Goal: Task Accomplishment & Management: Use online tool/utility

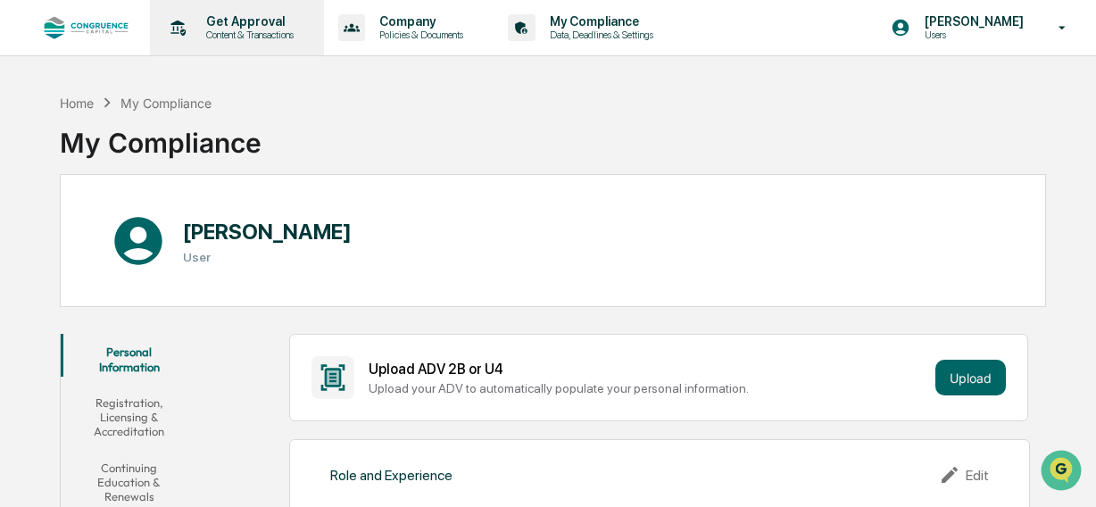
click at [248, 21] on p "Get Approval" at bounding box center [247, 21] width 111 height 14
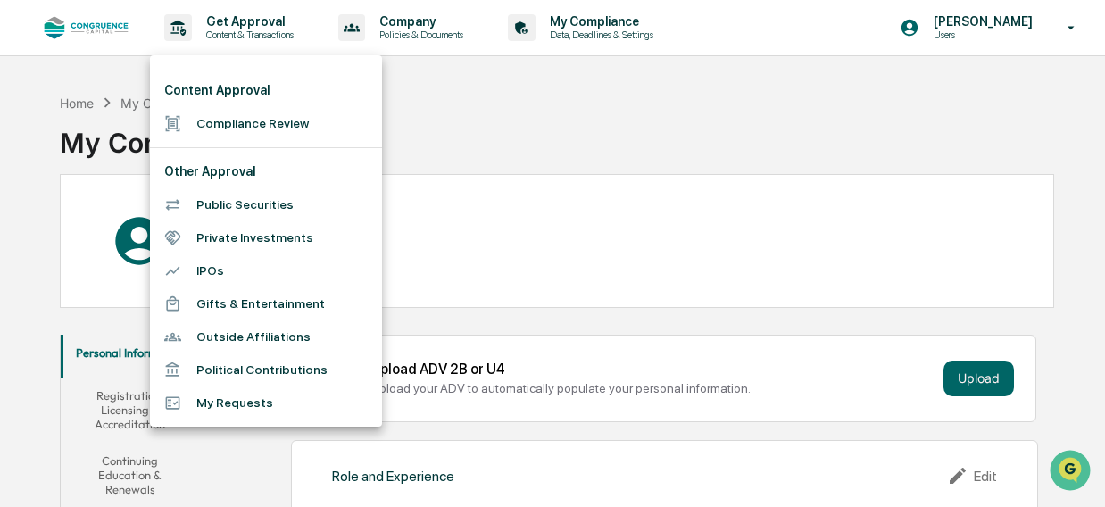
drag, startPoint x: 254, startPoint y: 201, endPoint x: 480, endPoint y: 156, distance: 230.1
click at [480, 156] on div "Content Approval Compliance Review Other Approval Public Securities Private Inv…" at bounding box center [552, 253] width 1105 height 507
click at [774, 215] on div at bounding box center [552, 253] width 1105 height 507
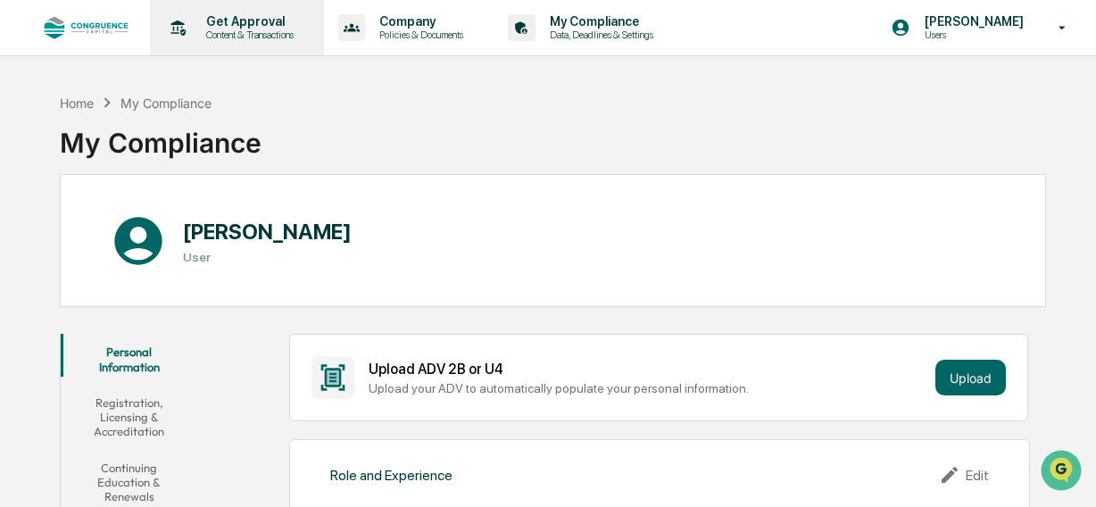
click at [250, 21] on p "Get Approval" at bounding box center [247, 21] width 111 height 14
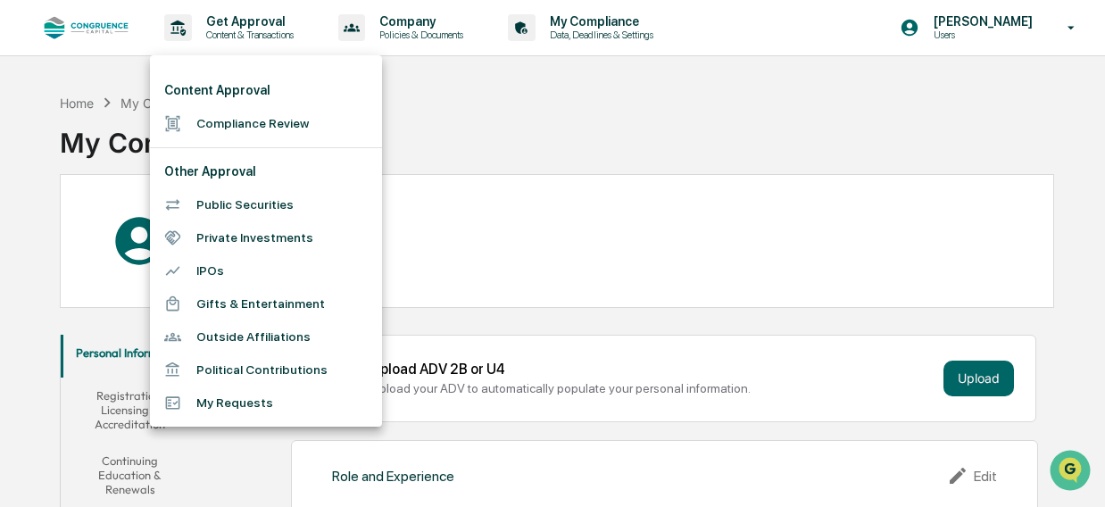
click at [269, 417] on li "My Requests" at bounding box center [266, 402] width 232 height 33
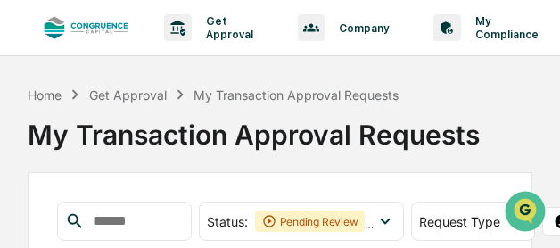
click at [507, 104] on div "My Transaction Approval Requests" at bounding box center [280, 127] width 504 height 46
